Goal: Task Accomplishment & Management: Use online tool/utility

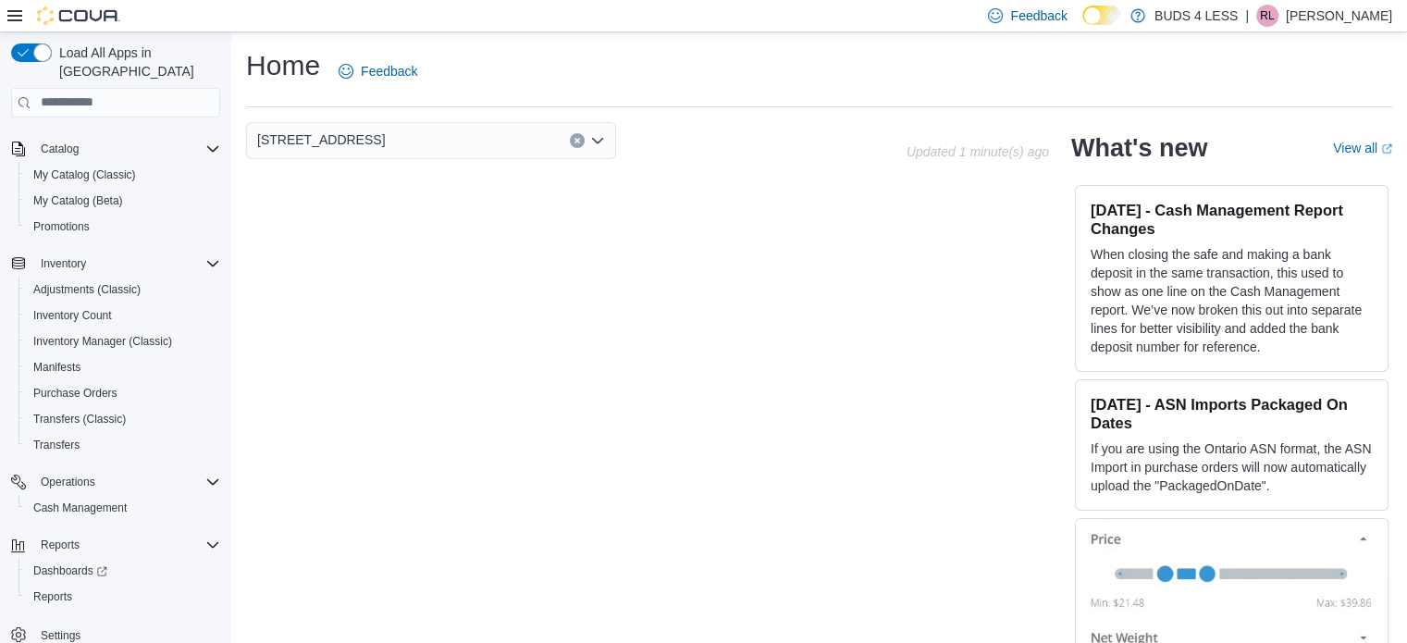
scroll to position [70, 0]
click at [100, 498] on span "Cash Management" at bounding box center [79, 505] width 93 height 15
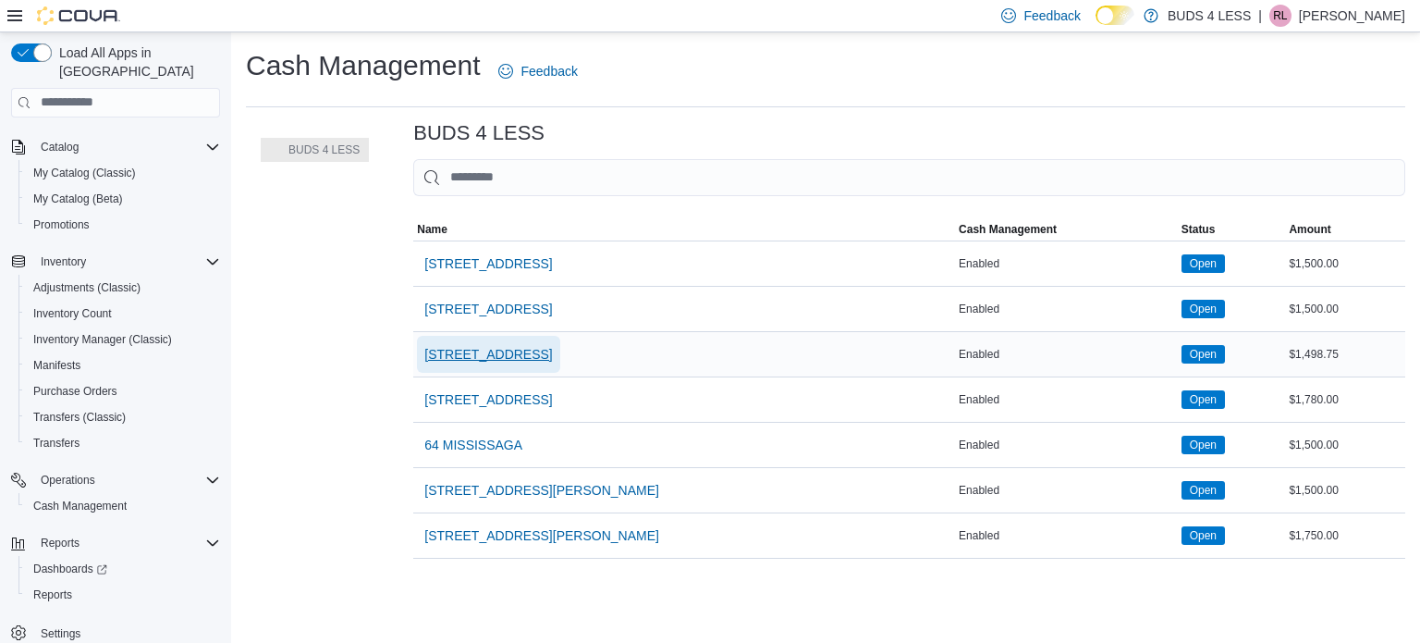
click at [499, 345] on span "[STREET_ADDRESS]" at bounding box center [488, 354] width 128 height 18
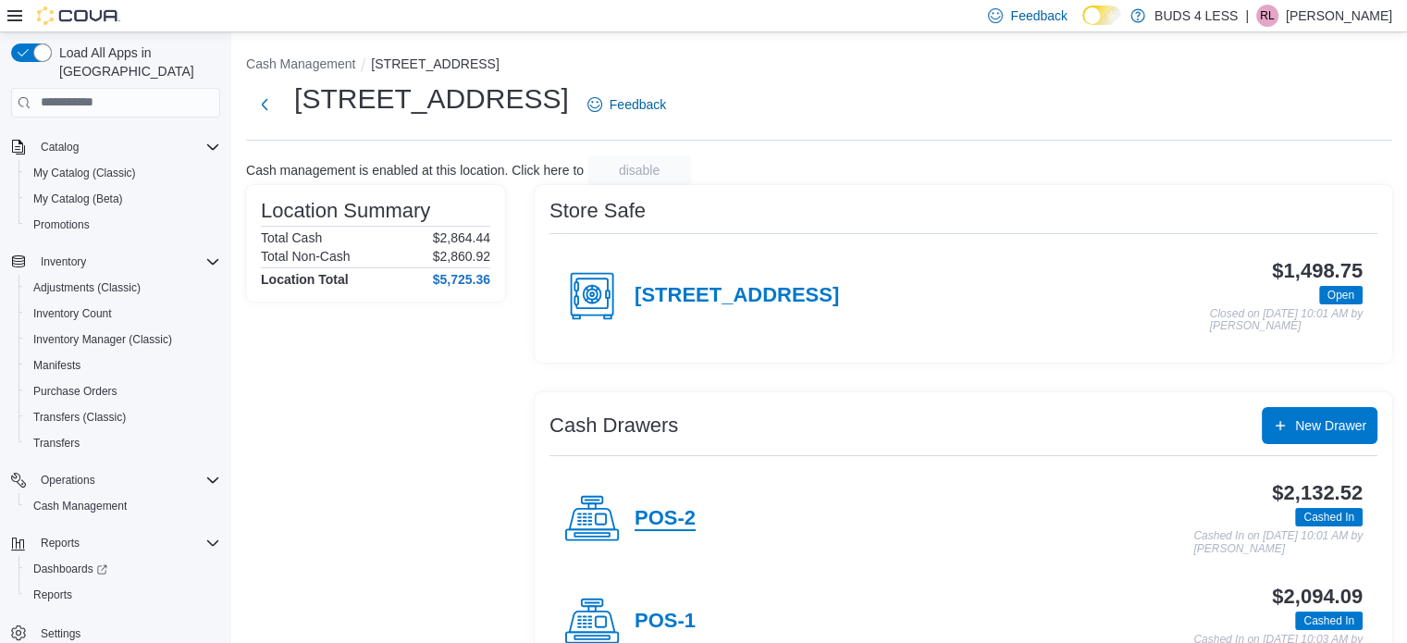
click at [640, 508] on h4 "POS-2" at bounding box center [664, 519] width 61 height 24
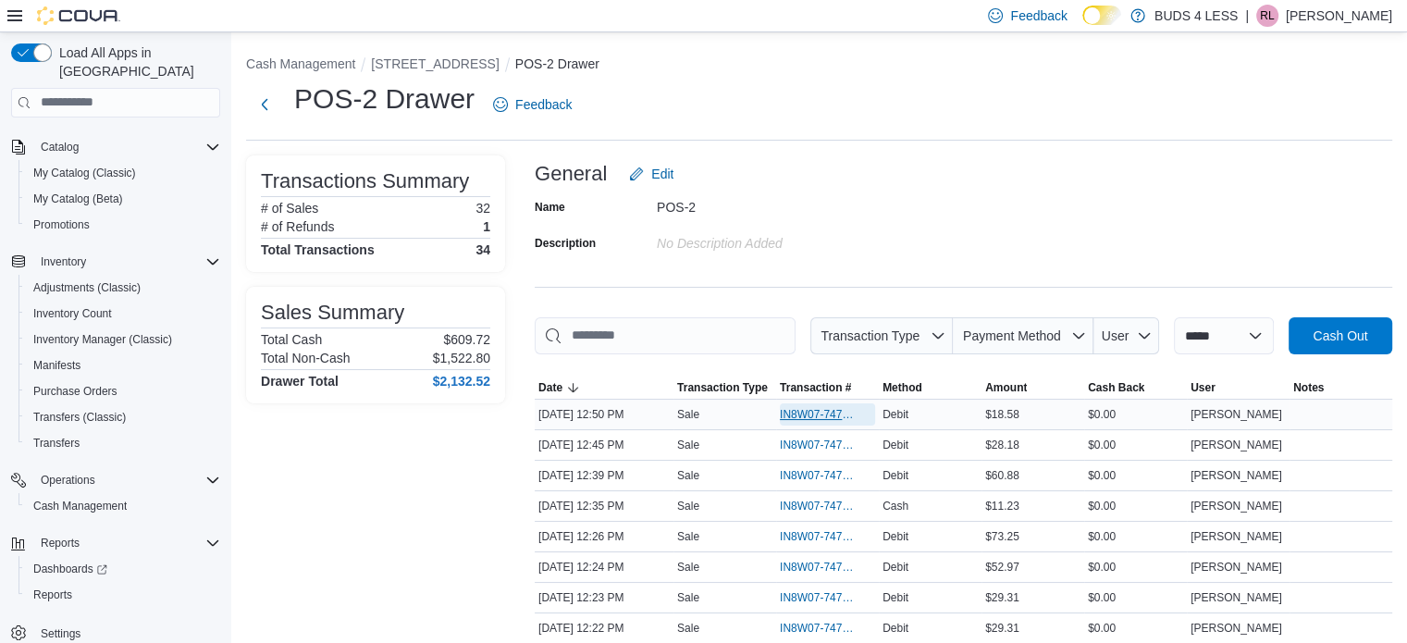
click at [842, 409] on span "IN8W07-747187" at bounding box center [818, 414] width 77 height 15
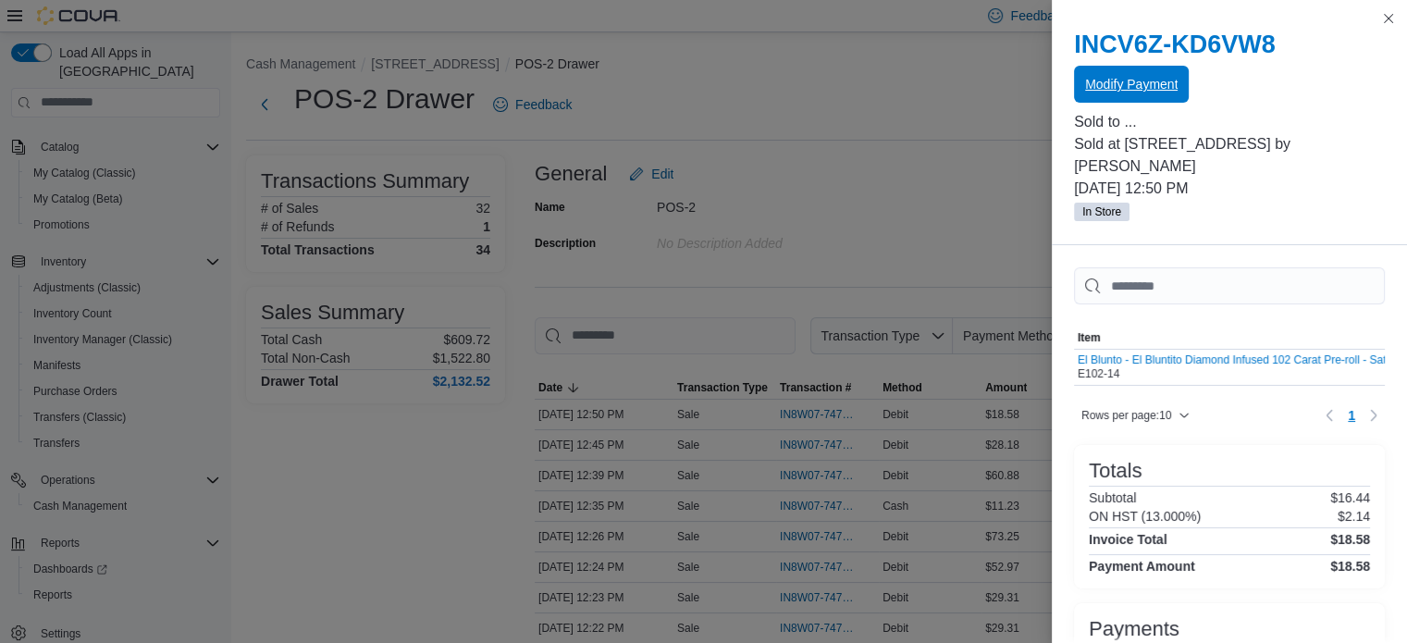
click at [1125, 80] on span "Modify Payment" at bounding box center [1131, 84] width 92 height 18
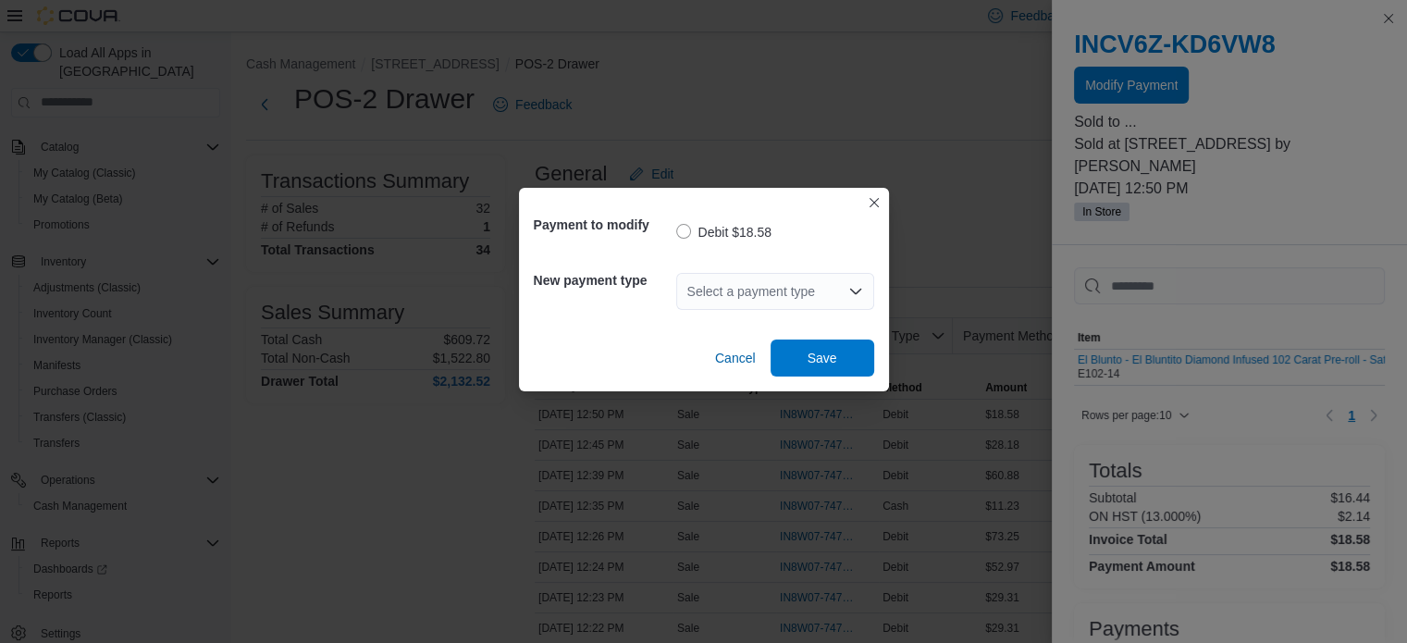
click at [796, 289] on div "Select a payment type" at bounding box center [775, 291] width 198 height 37
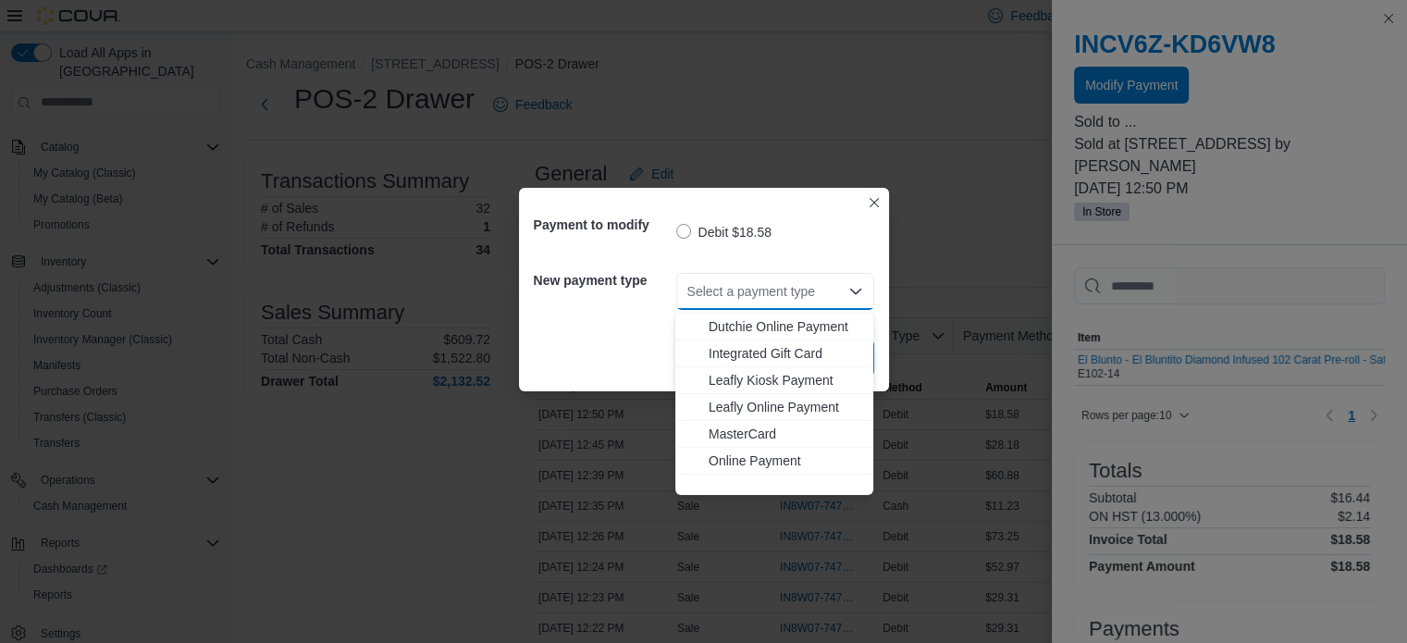
scroll to position [185, 0]
click at [767, 435] on span "MasterCard" at bounding box center [785, 433] width 154 height 18
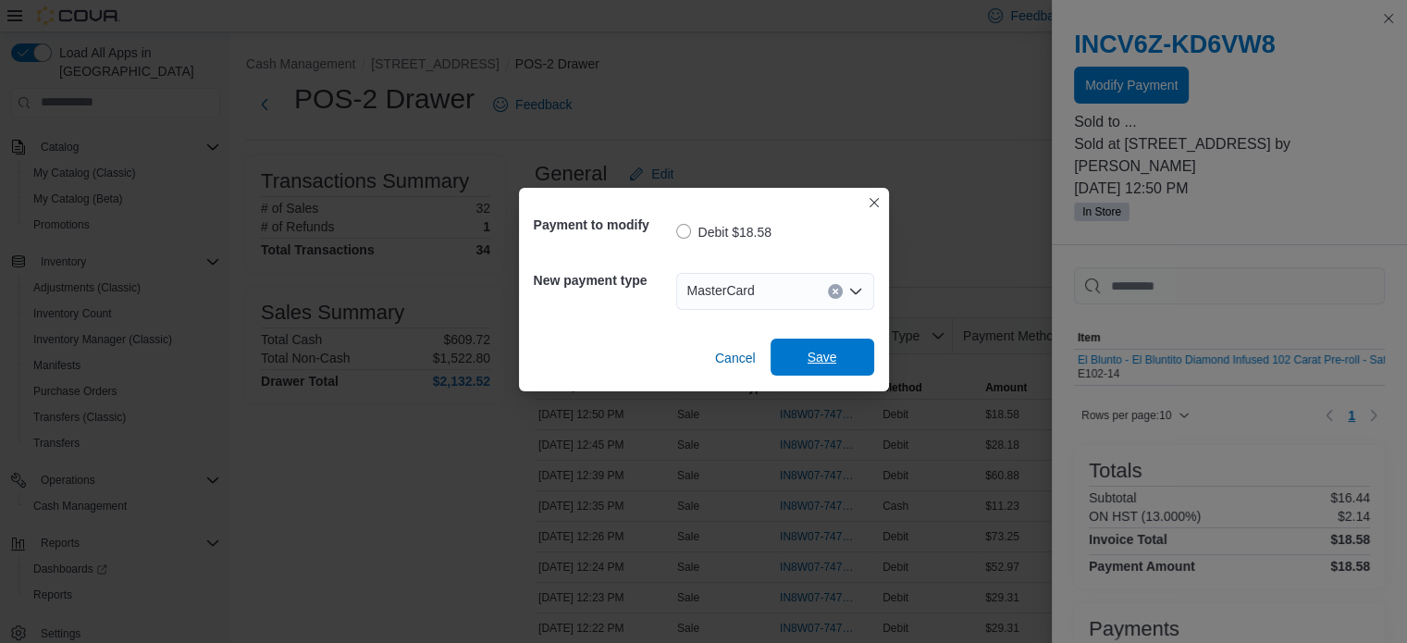
click at [815, 363] on span "Save" at bounding box center [822, 357] width 30 height 18
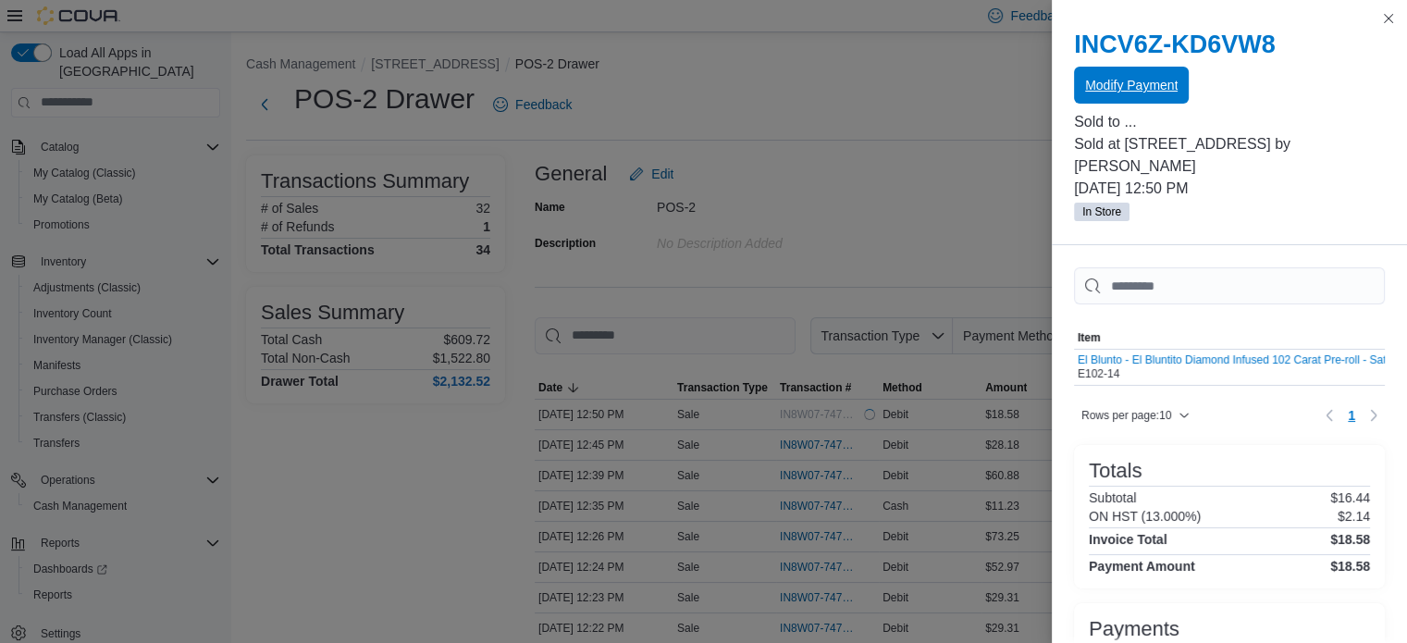
scroll to position [0, 0]
click at [1385, 14] on button "Close this dialog" at bounding box center [1388, 17] width 22 height 22
